Goal: Task Accomplishment & Management: Complete application form

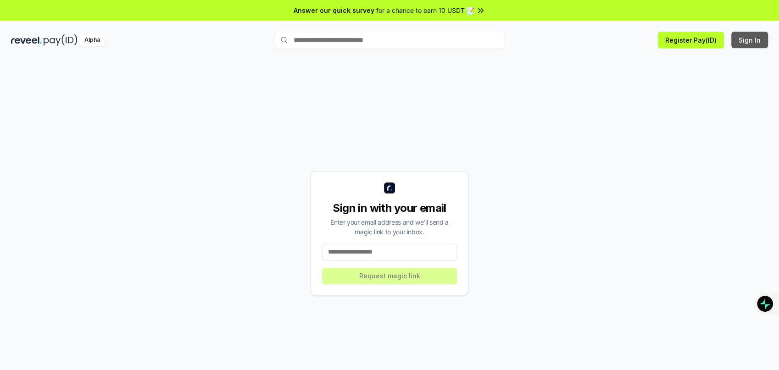
click at [752, 42] on button "Sign In" at bounding box center [749, 40] width 37 height 17
click at [748, 41] on button "Sign In" at bounding box center [749, 40] width 37 height 17
click at [431, 246] on input at bounding box center [389, 252] width 135 height 17
type input "**********"
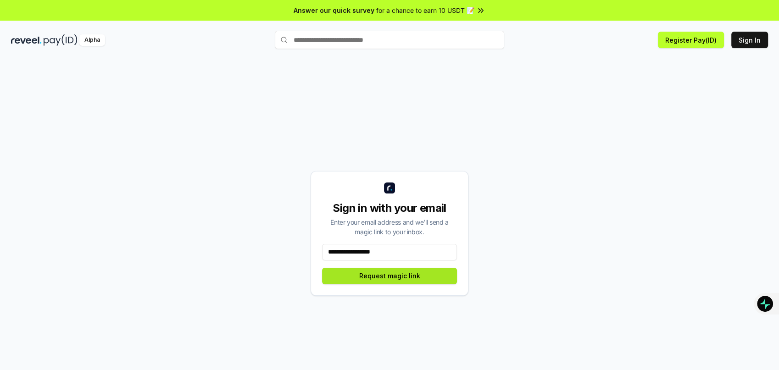
click at [389, 276] on button "Request magic link" at bounding box center [389, 276] width 135 height 17
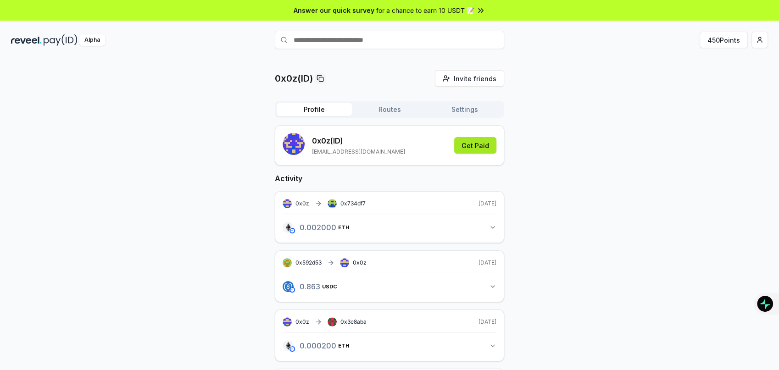
click at [474, 145] on button "Get Paid" at bounding box center [475, 145] width 42 height 17
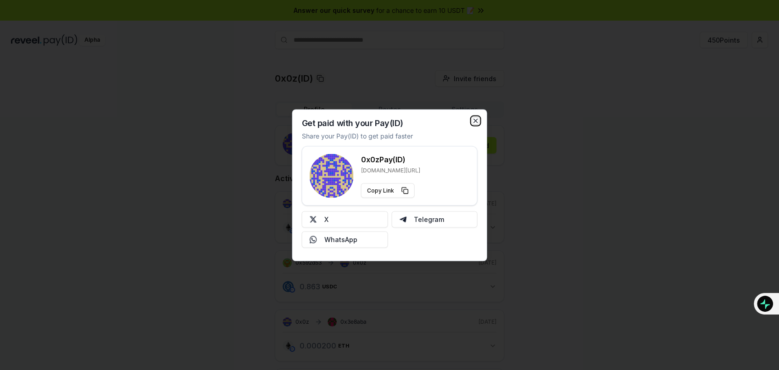
click at [473, 122] on icon "button" at bounding box center [475, 120] width 7 height 7
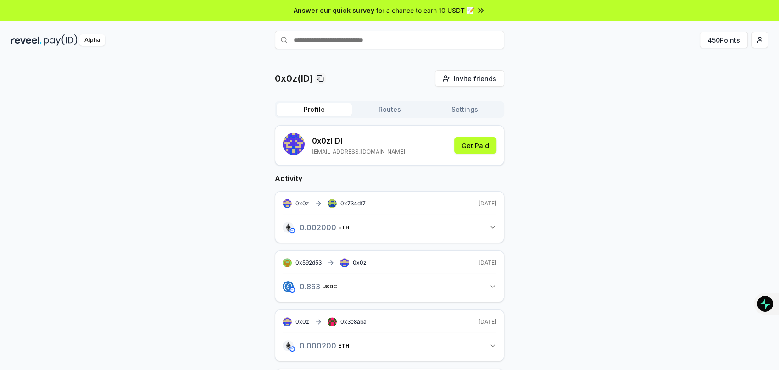
click at [52, 40] on img at bounding box center [61, 39] width 34 height 11
